Goal: Task Accomplishment & Management: Complete application form

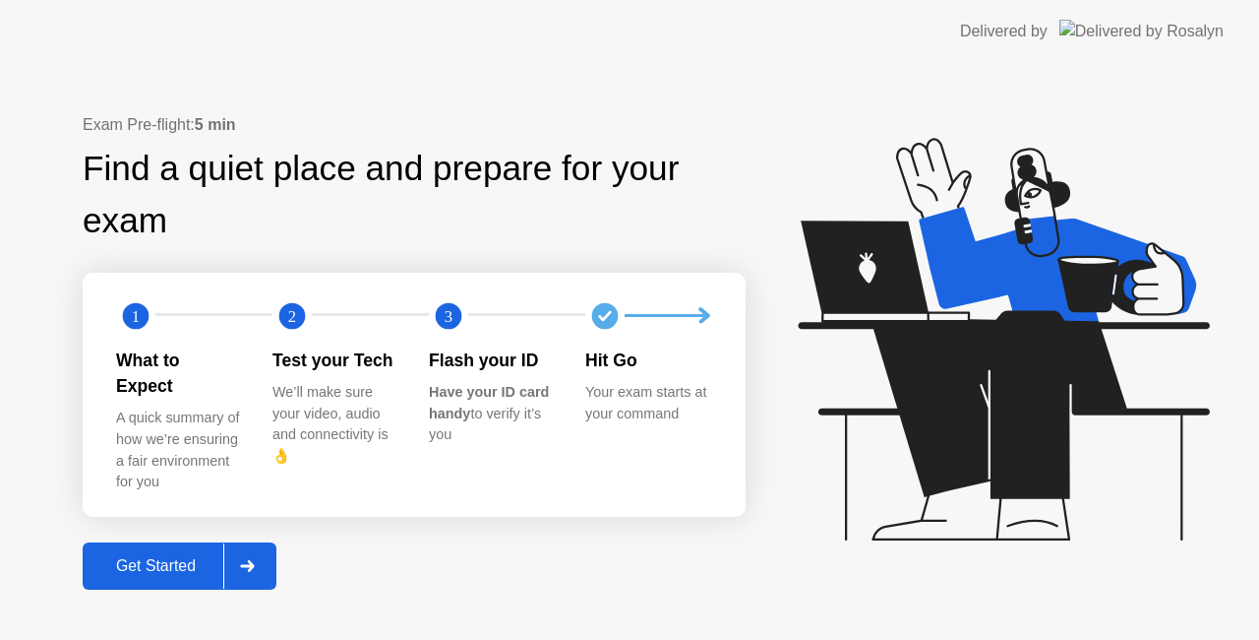
click at [185, 557] on div "Get Started" at bounding box center [156, 566] width 135 height 18
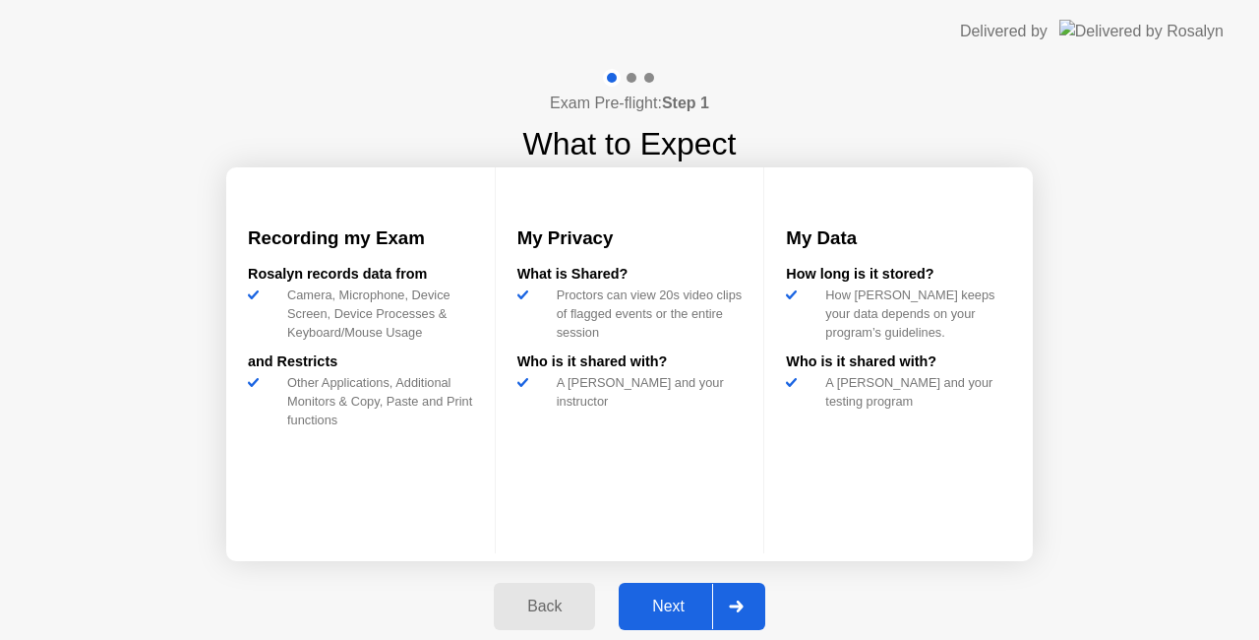
click at [679, 590] on button "Next" at bounding box center [692, 605] width 147 height 47
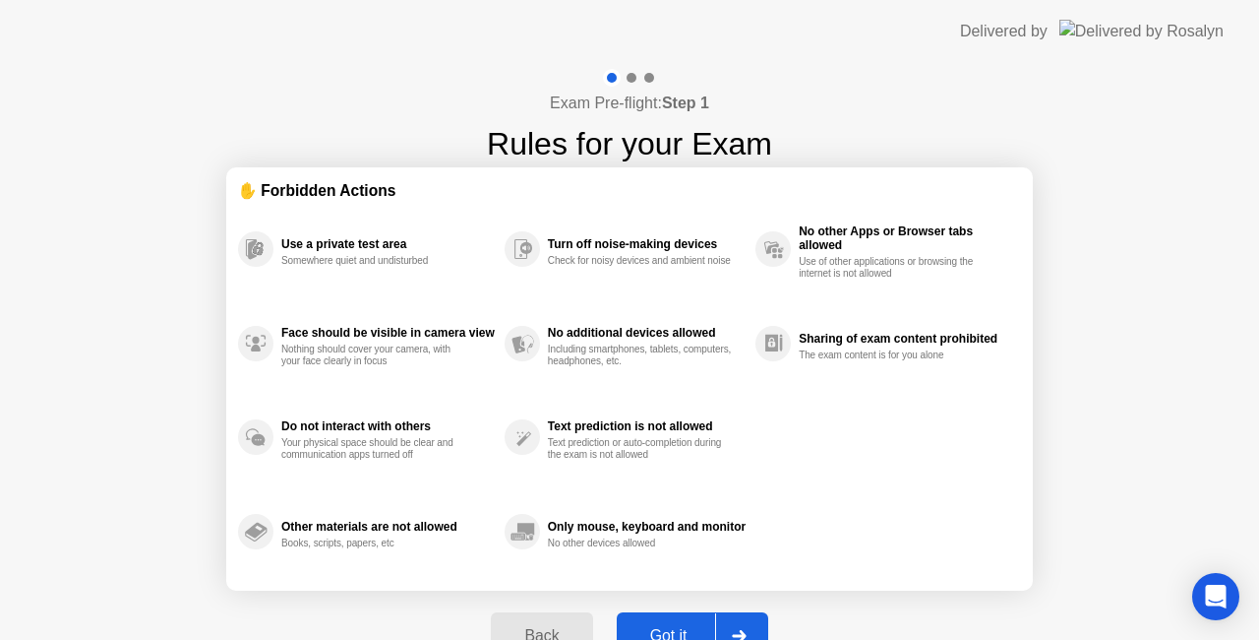
click at [687, 627] on div "Got it" at bounding box center [669, 636] width 92 height 18
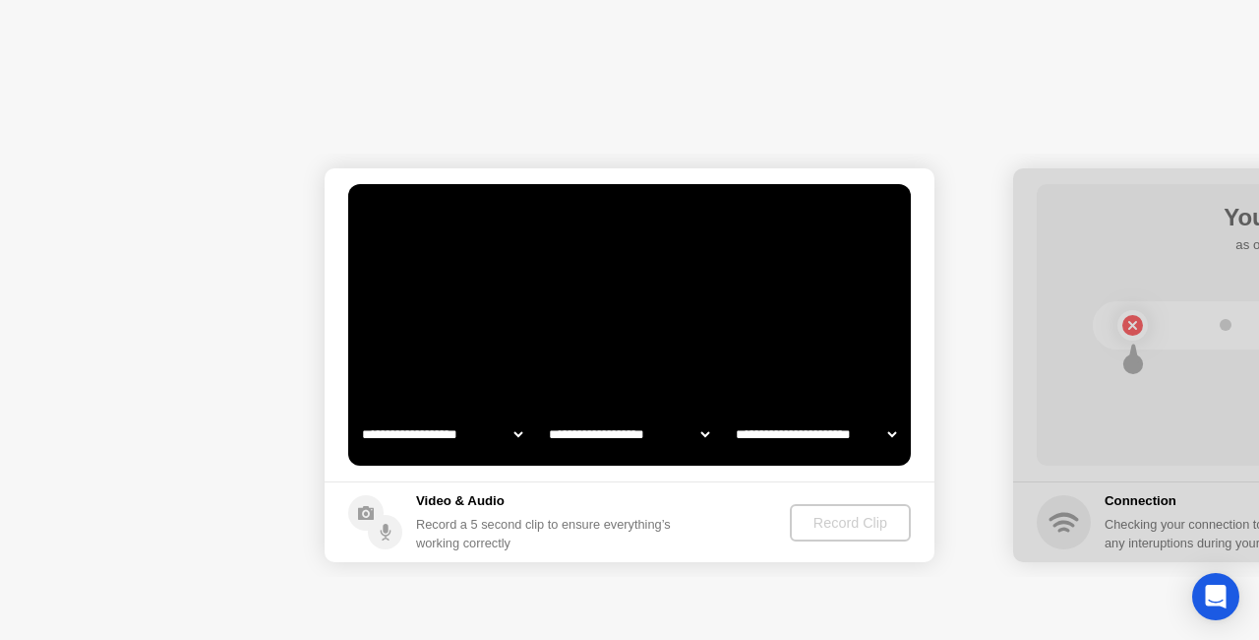
select select "**********"
select select "*******"
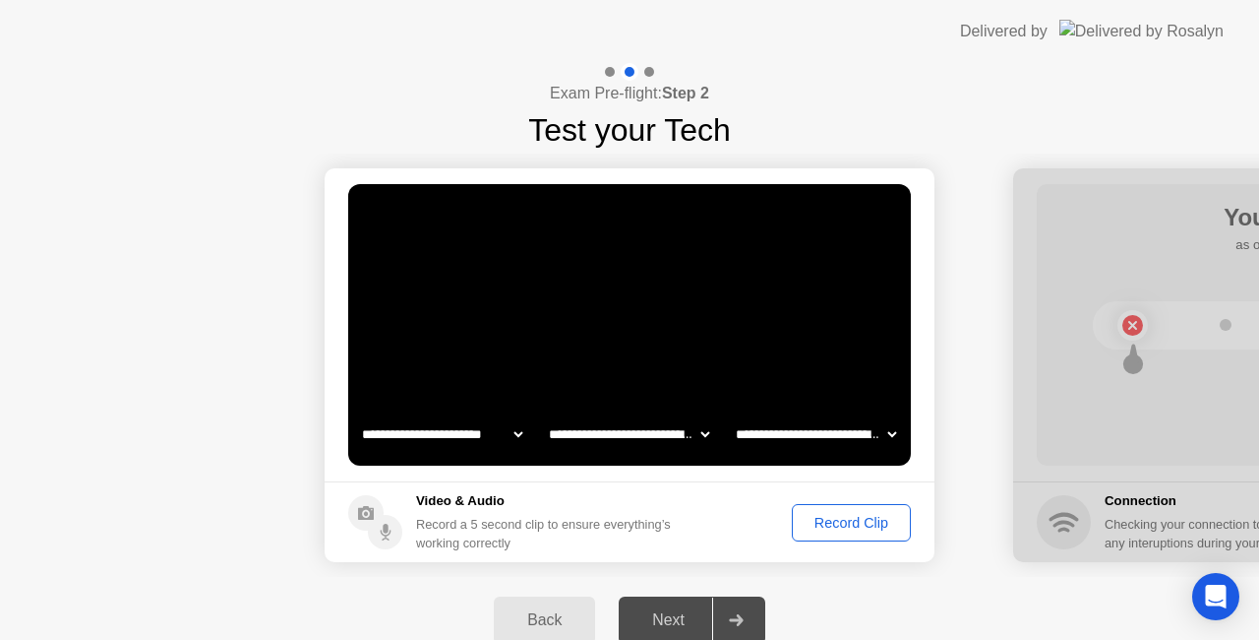
click at [826, 519] on div "Record Clip" at bounding box center [851, 523] width 105 height 16
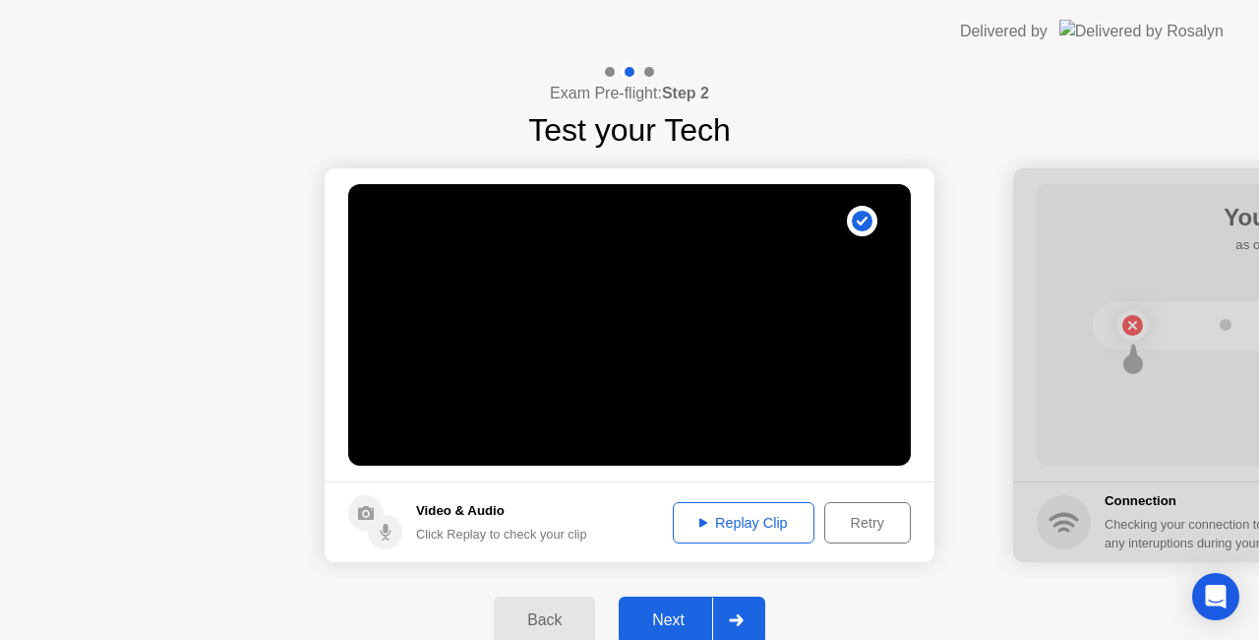
click at [702, 614] on div "Next" at bounding box center [669, 620] width 88 height 18
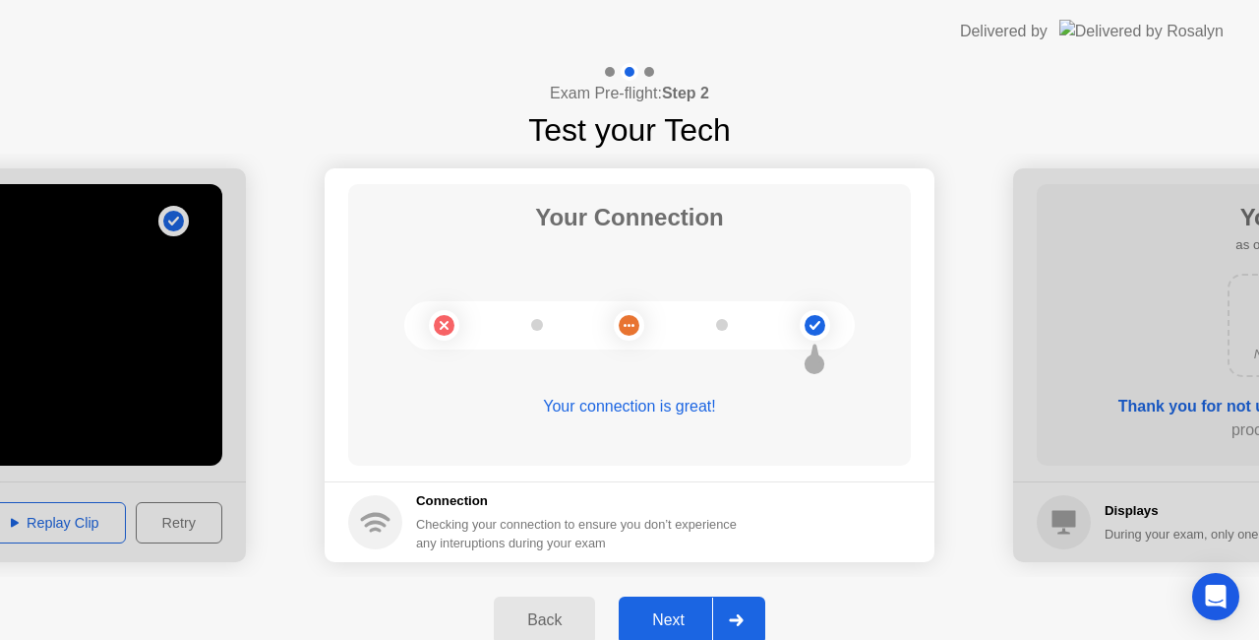
click at [673, 615] on div "Next" at bounding box center [669, 620] width 88 height 18
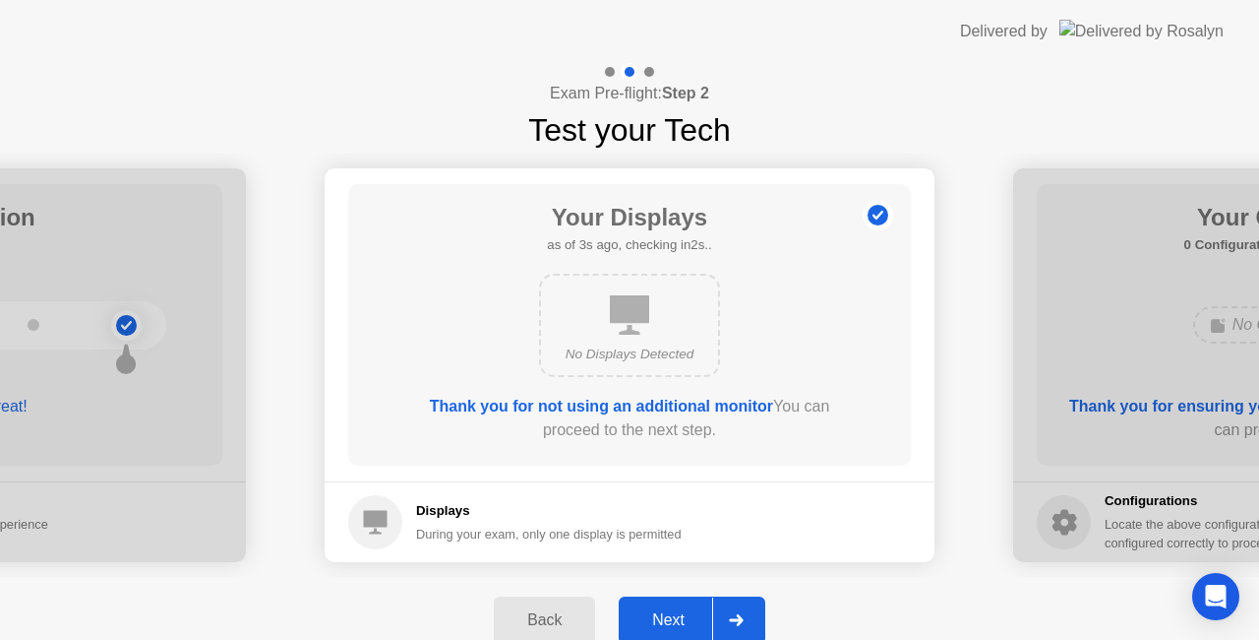
click at [671, 612] on div "Next" at bounding box center [669, 620] width 88 height 18
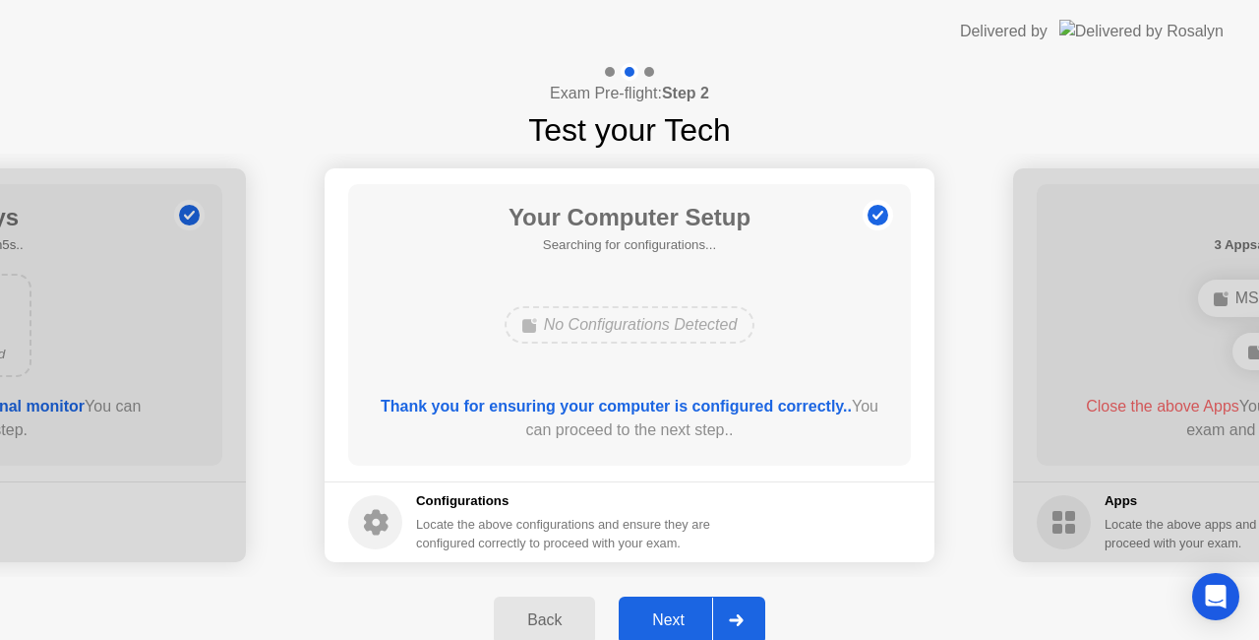
click at [670, 611] on div "Next" at bounding box center [669, 620] width 88 height 18
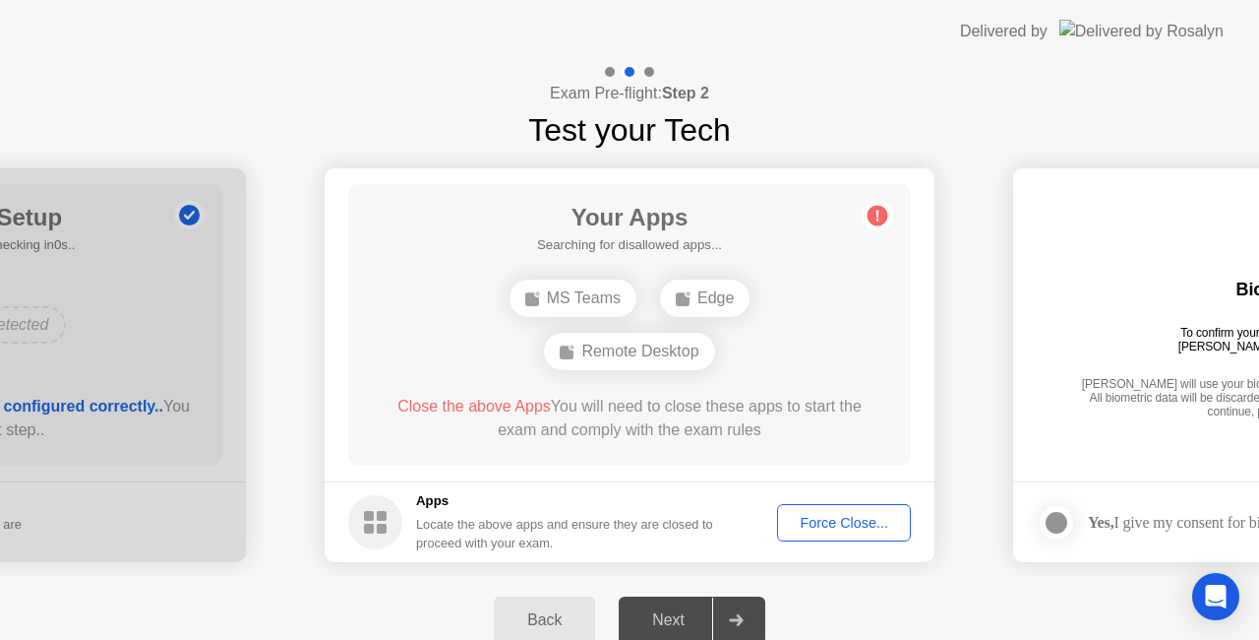
click at [807, 515] on div "Force Close..." at bounding box center [844, 523] width 120 height 16
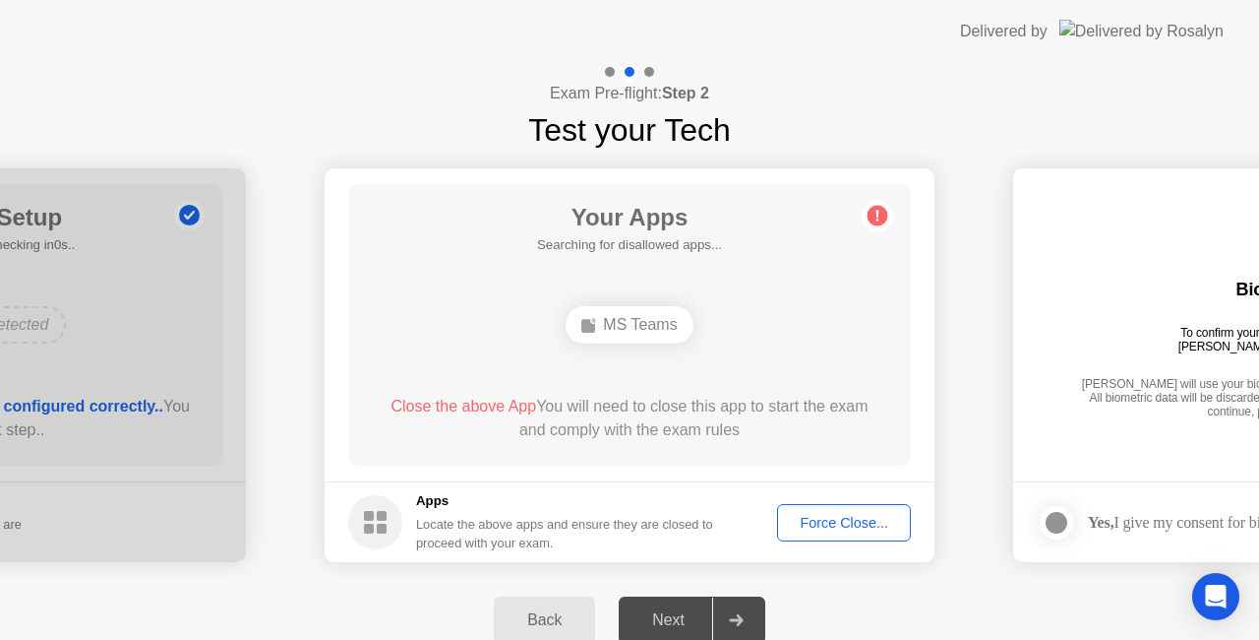
click at [866, 524] on div "Force Close..." at bounding box center [844, 523] width 120 height 16
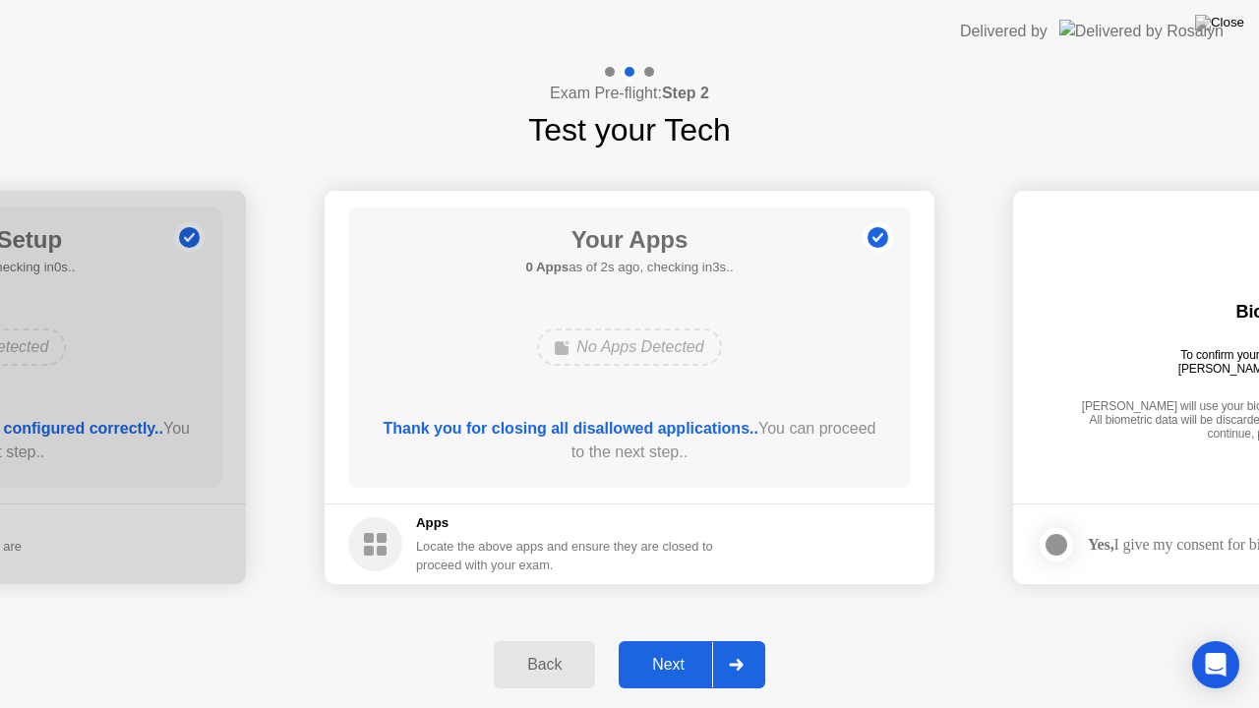
click at [689, 639] on button "Next" at bounding box center [692, 664] width 147 height 47
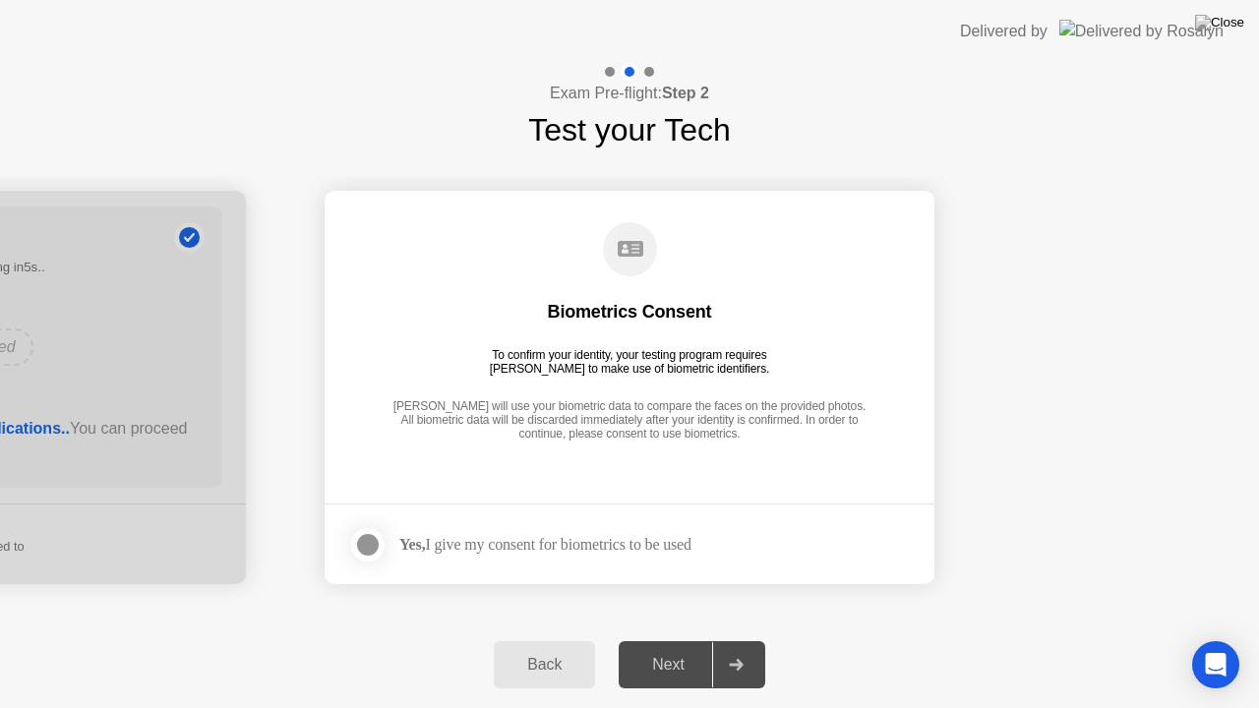
click at [370, 549] on div at bounding box center [368, 545] width 24 height 24
click at [668, 639] on button "Next" at bounding box center [692, 664] width 147 height 47
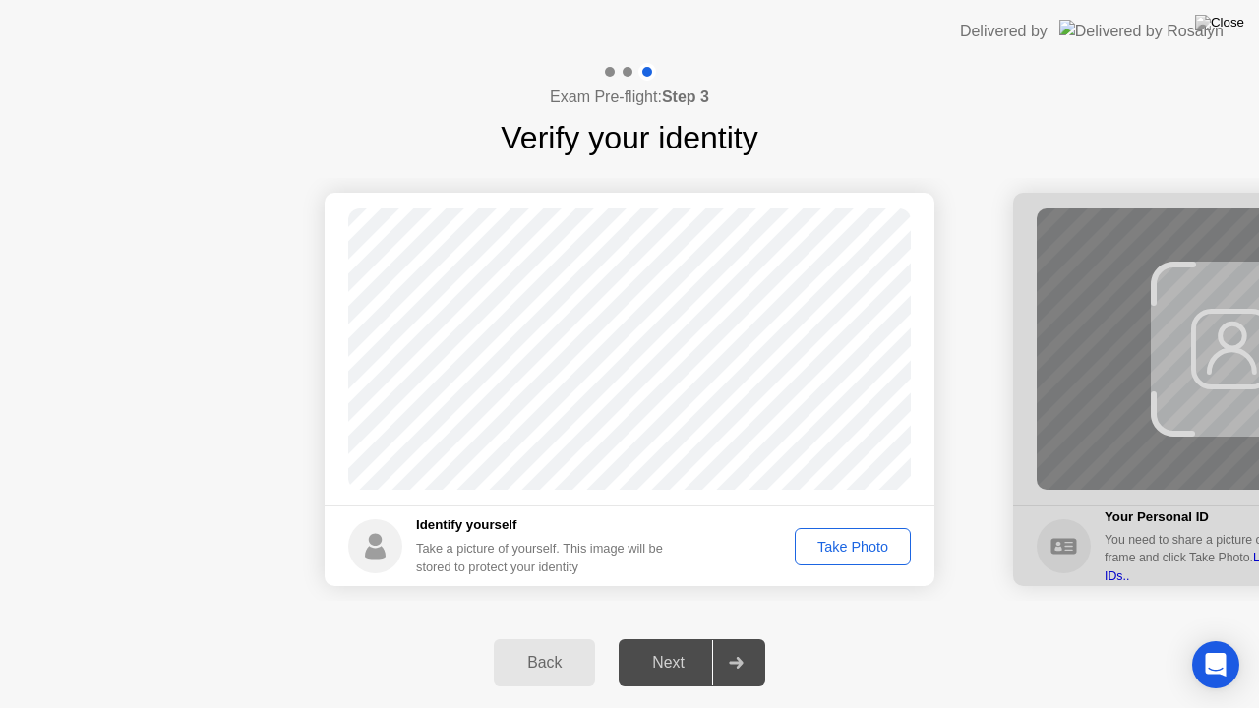
click at [833, 541] on div "Take Photo" at bounding box center [853, 547] width 102 height 16
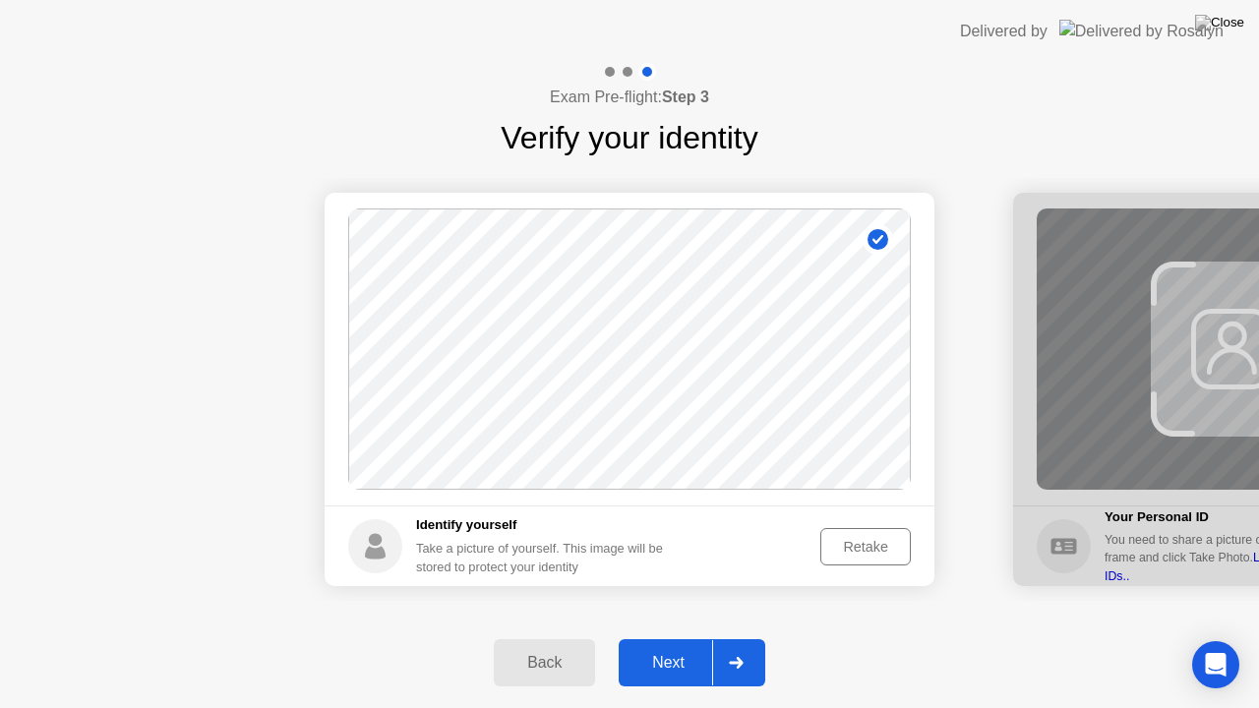
click at [685, 639] on div "Next" at bounding box center [669, 663] width 88 height 18
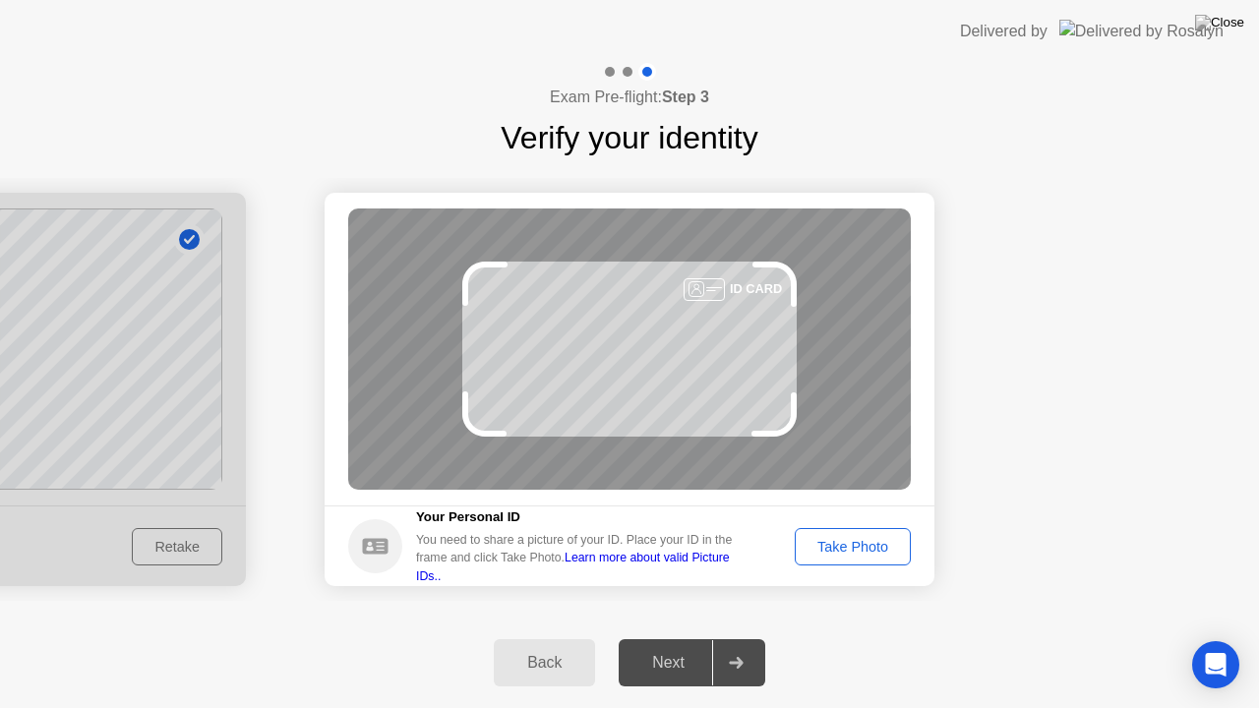
click at [867, 540] on div "Take Photo" at bounding box center [853, 547] width 102 height 16
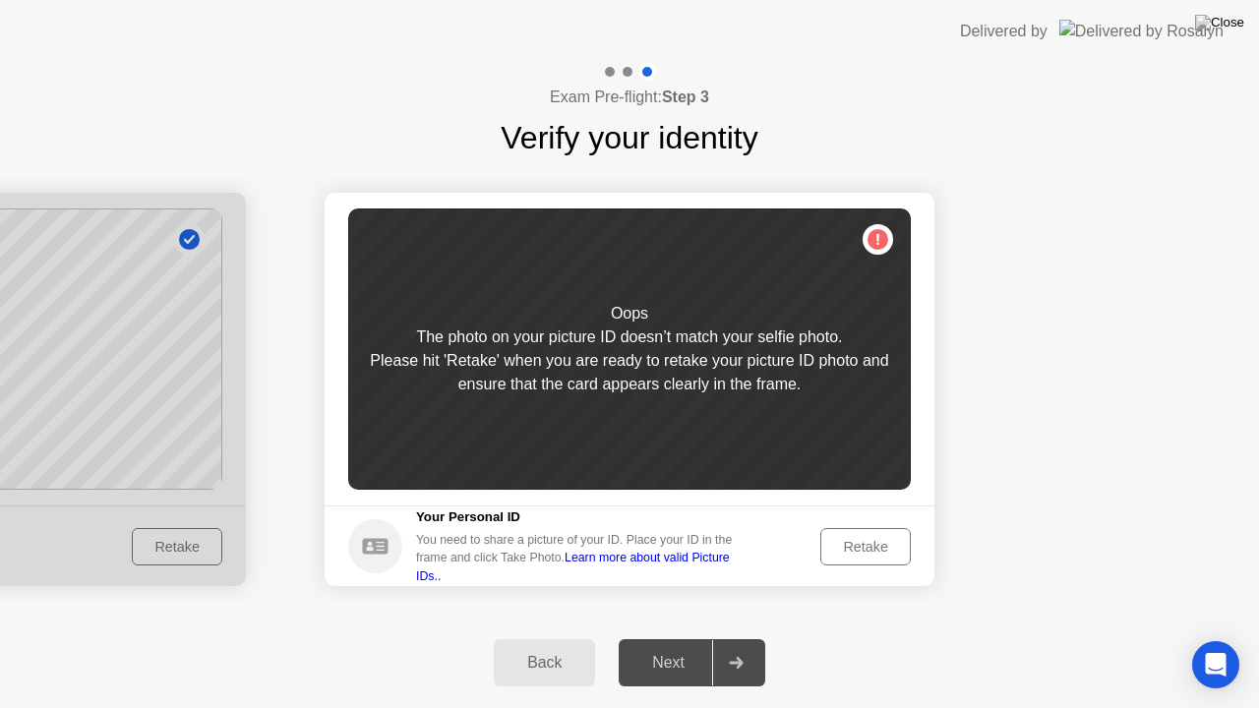
click at [850, 541] on div "Retake" at bounding box center [865, 547] width 77 height 16
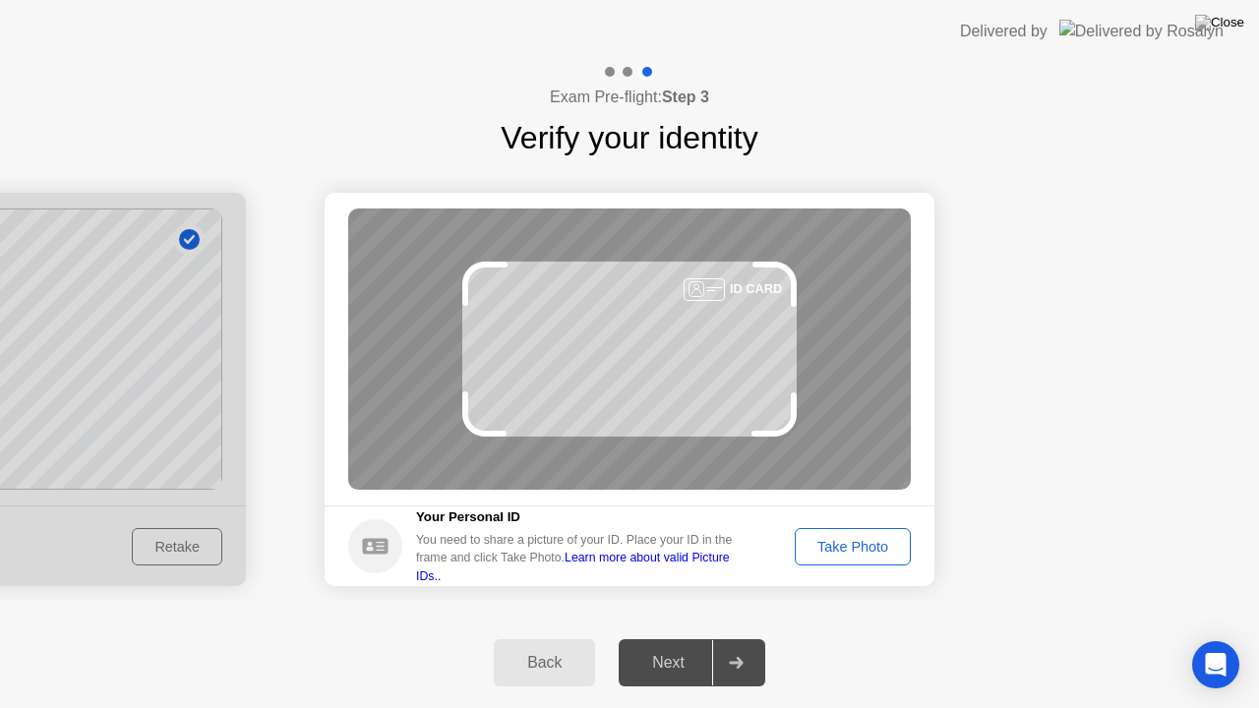
click at [861, 546] on div "Take Photo" at bounding box center [853, 547] width 102 height 16
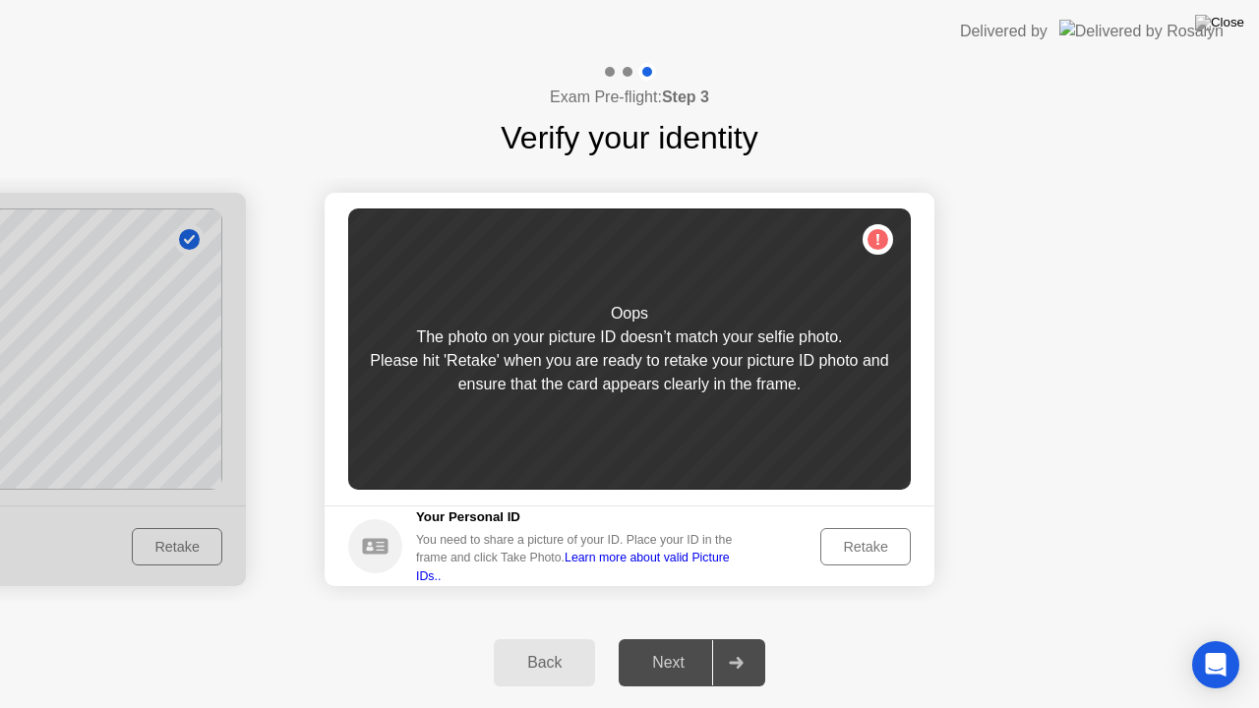
click at [858, 547] on div "Retake" at bounding box center [865, 547] width 77 height 16
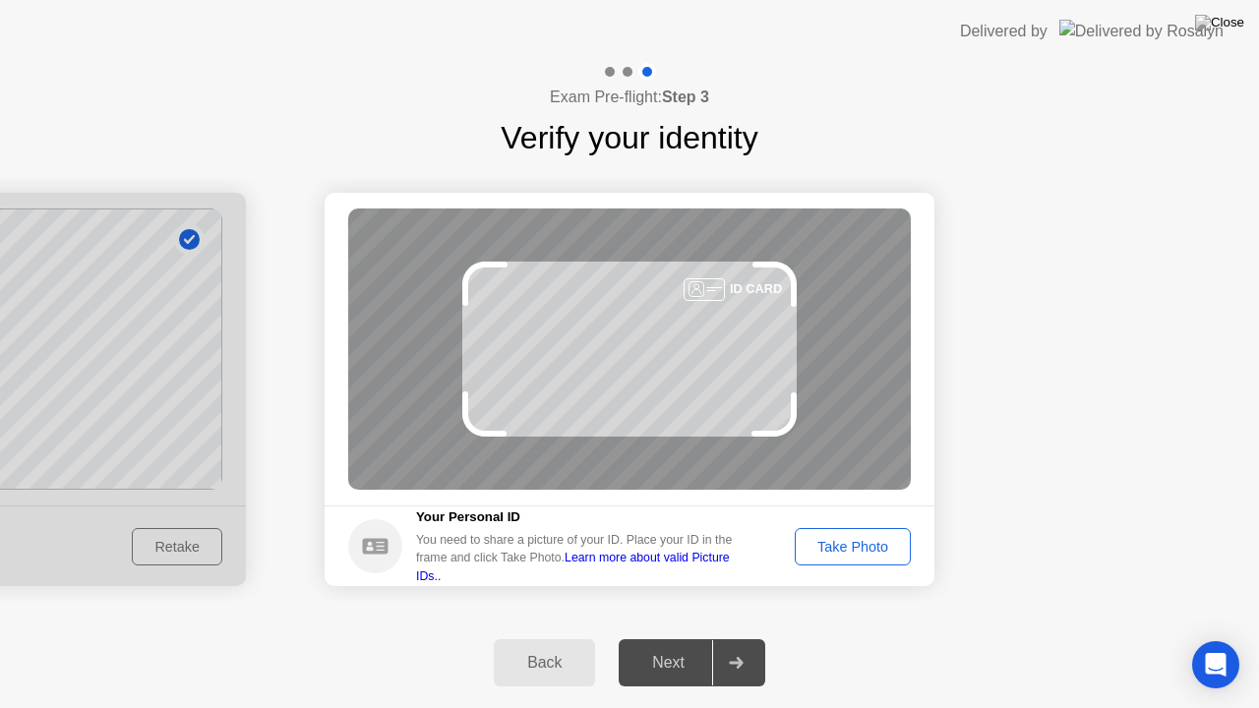
click at [857, 540] on div "Take Photo" at bounding box center [853, 547] width 102 height 16
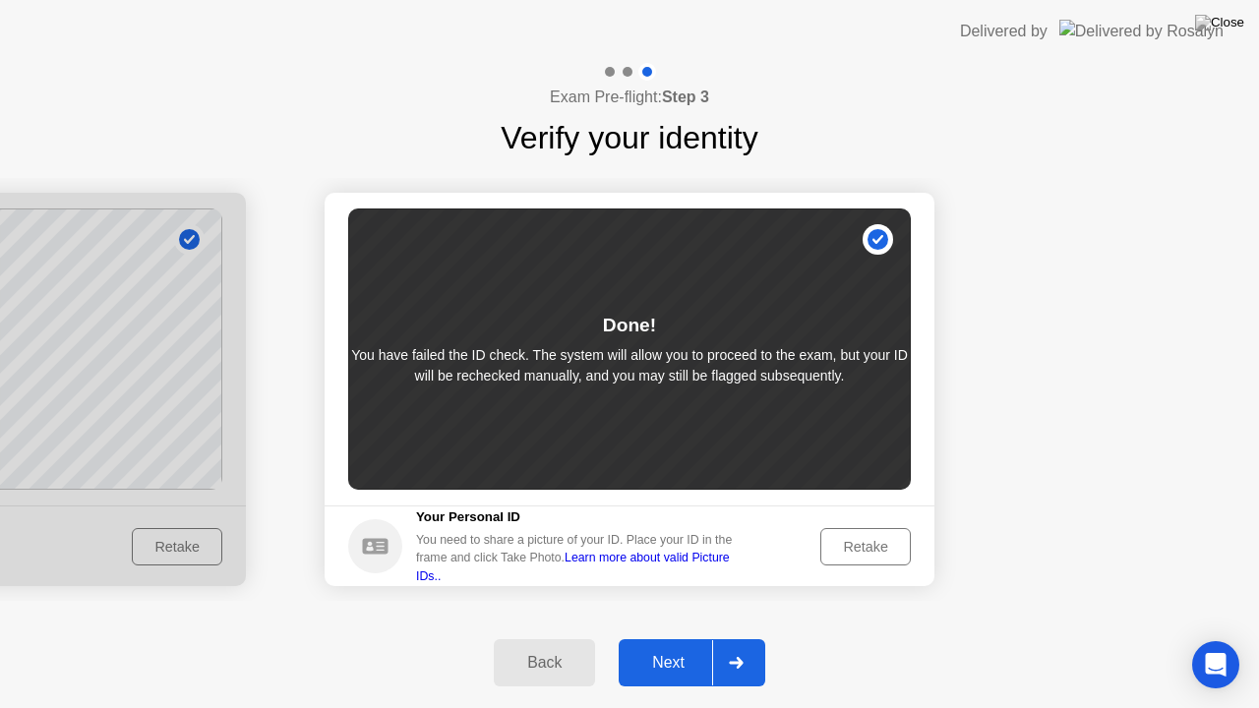
click at [679, 639] on div "Next" at bounding box center [669, 663] width 88 height 18
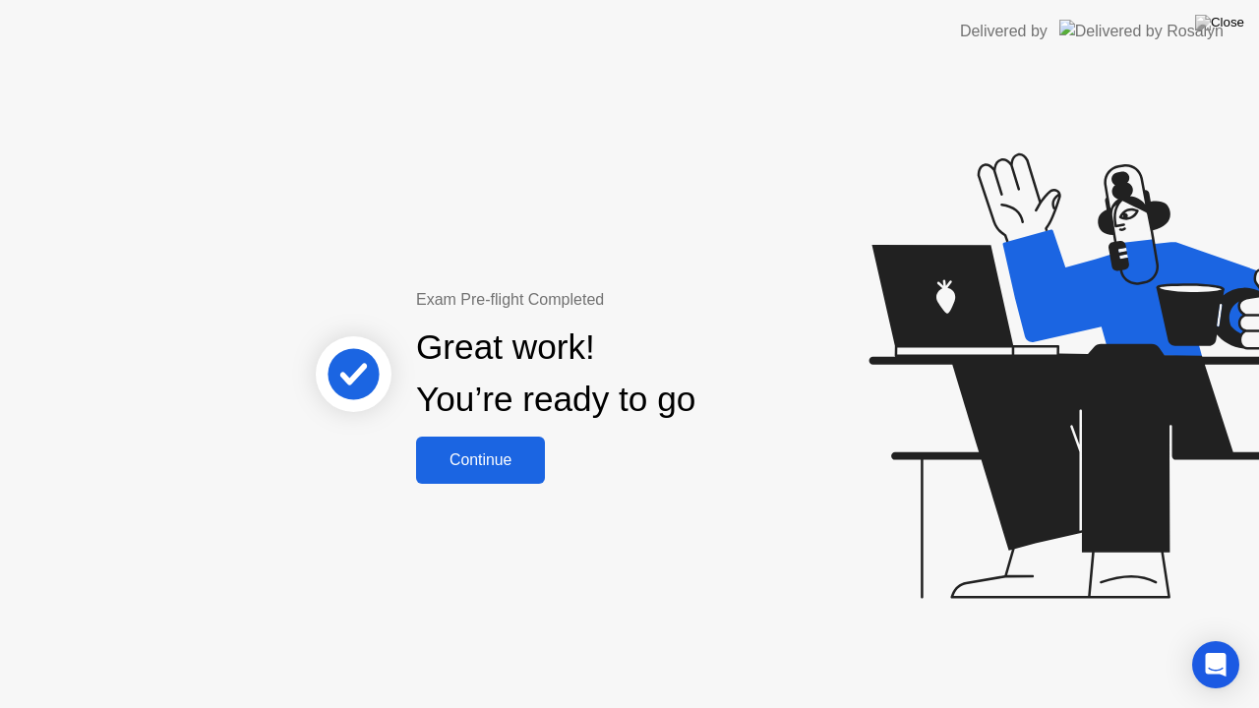
click at [488, 460] on div "Continue" at bounding box center [480, 461] width 117 height 18
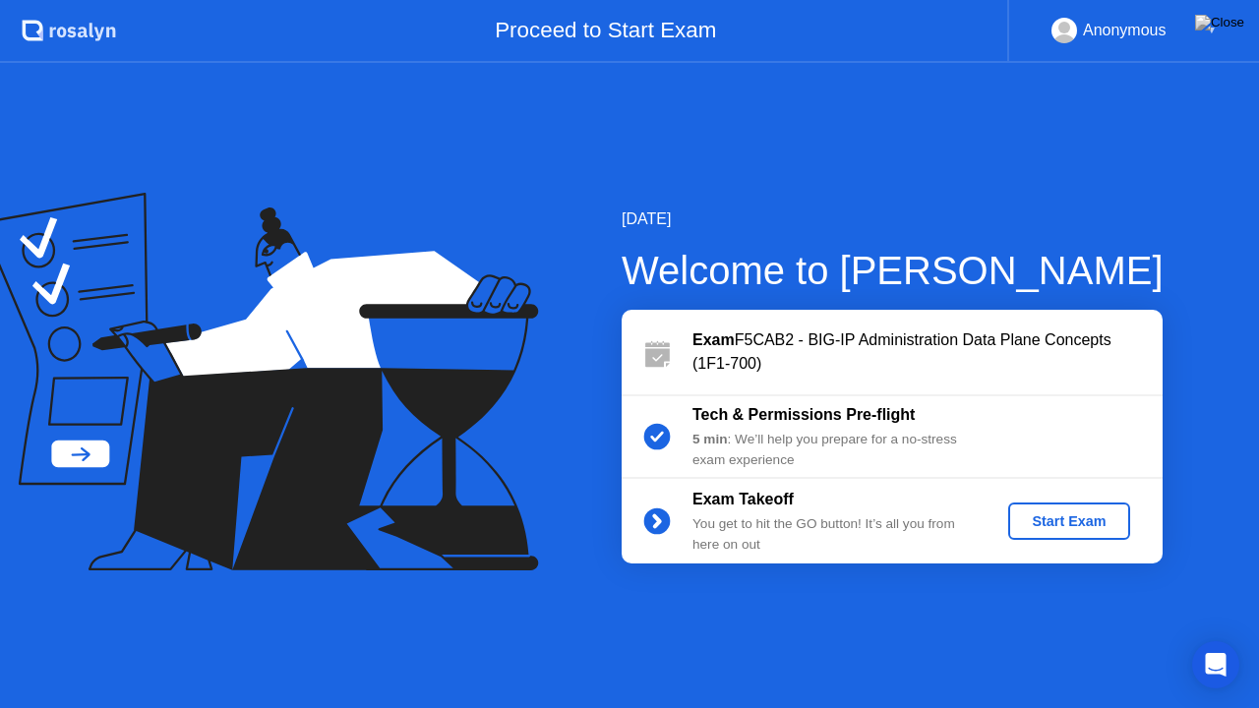
click at [1060, 520] on div "Start Exam" at bounding box center [1068, 522] width 105 height 16
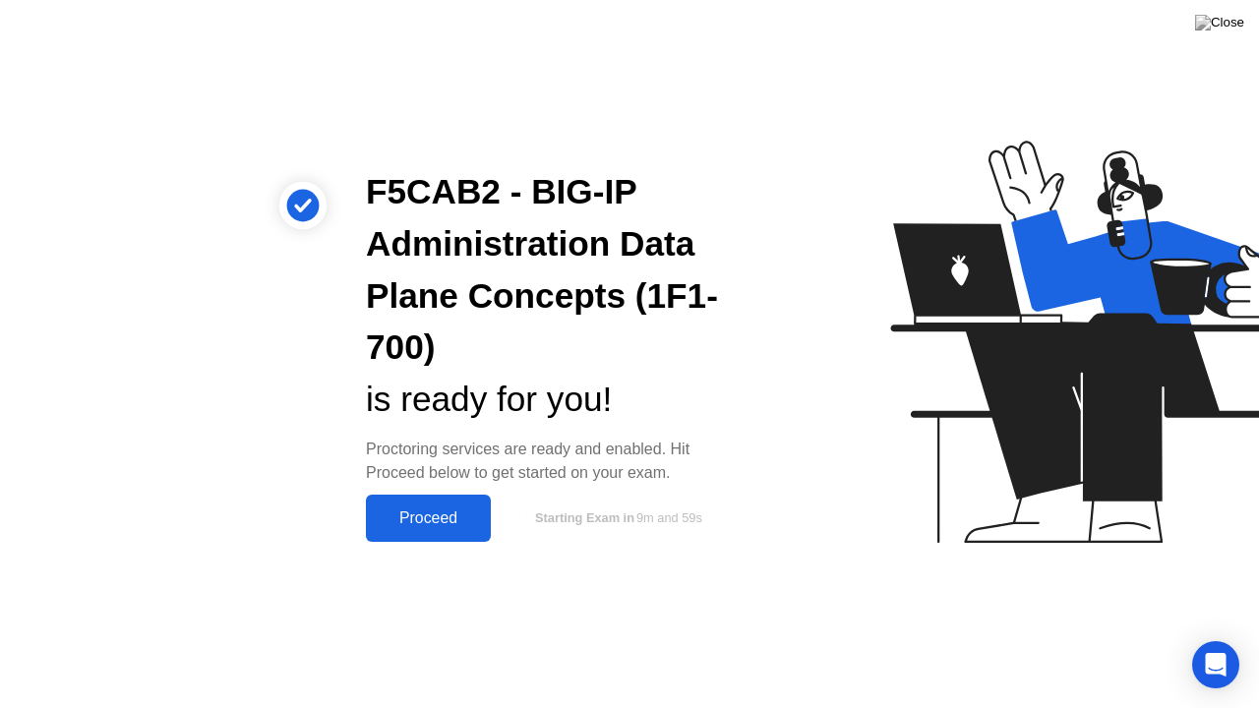
click at [438, 506] on button "Proceed" at bounding box center [428, 518] width 125 height 47
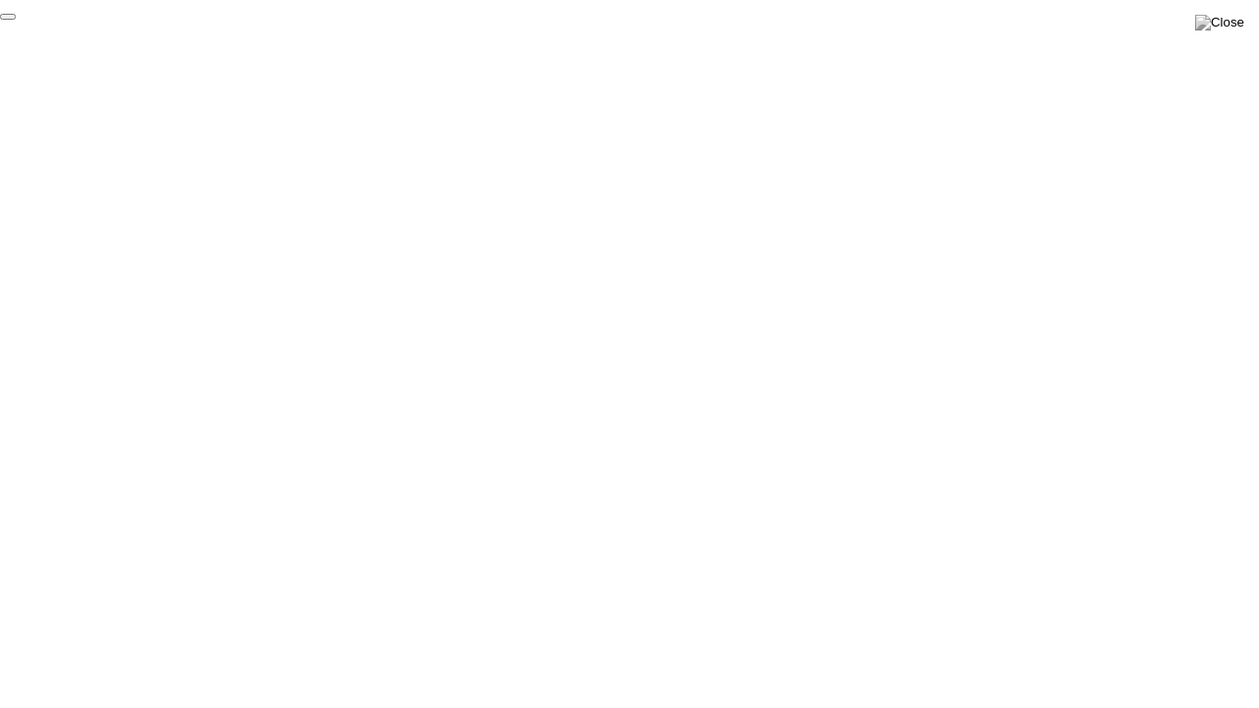
click div "End Proctoring Session"
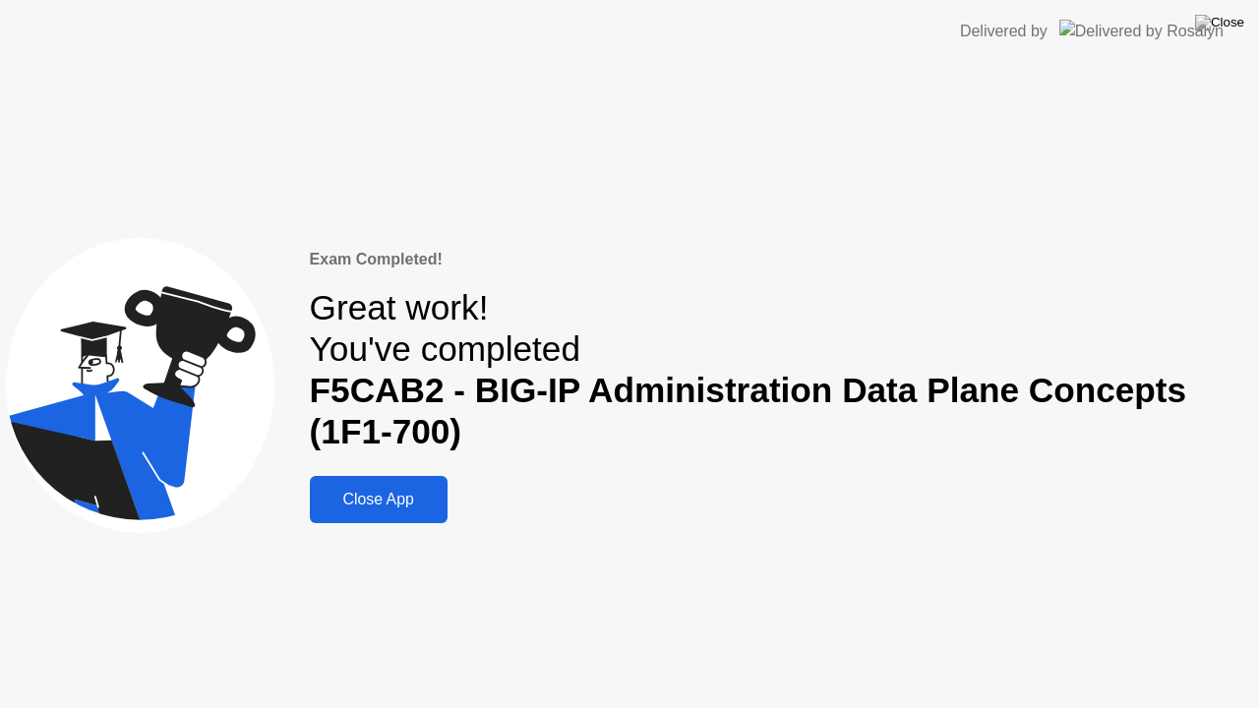
click at [362, 500] on div "Close App" at bounding box center [379, 500] width 126 height 18
